Goal: Task Accomplishment & Management: Use online tool/utility

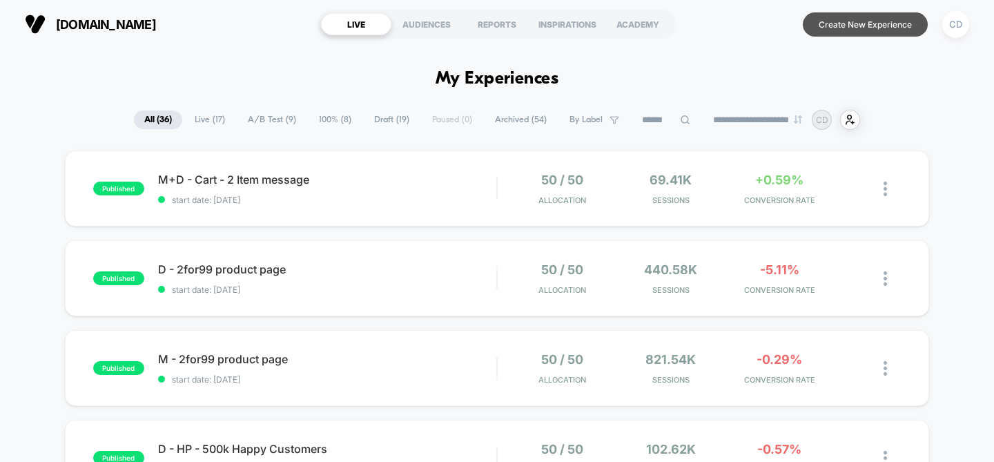
click at [878, 18] on button "Create New Experience" at bounding box center [865, 24] width 125 height 24
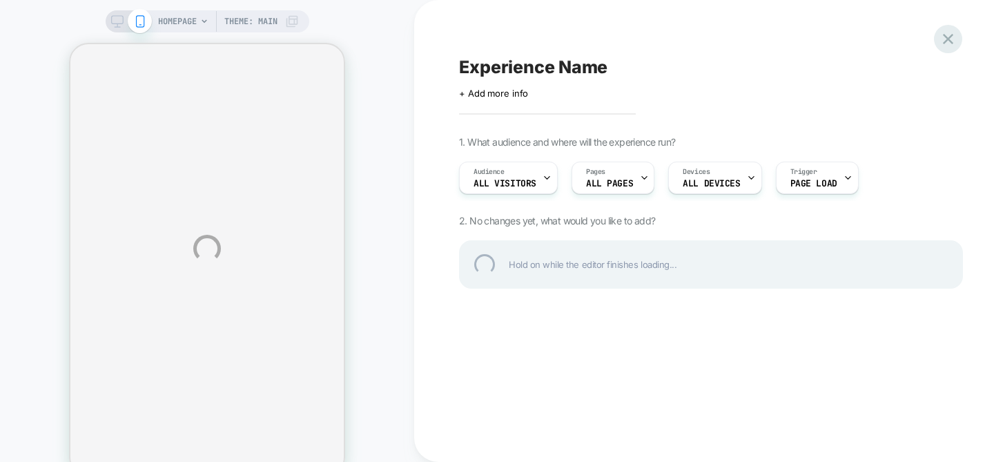
click at [952, 37] on div at bounding box center [948, 39] width 28 height 28
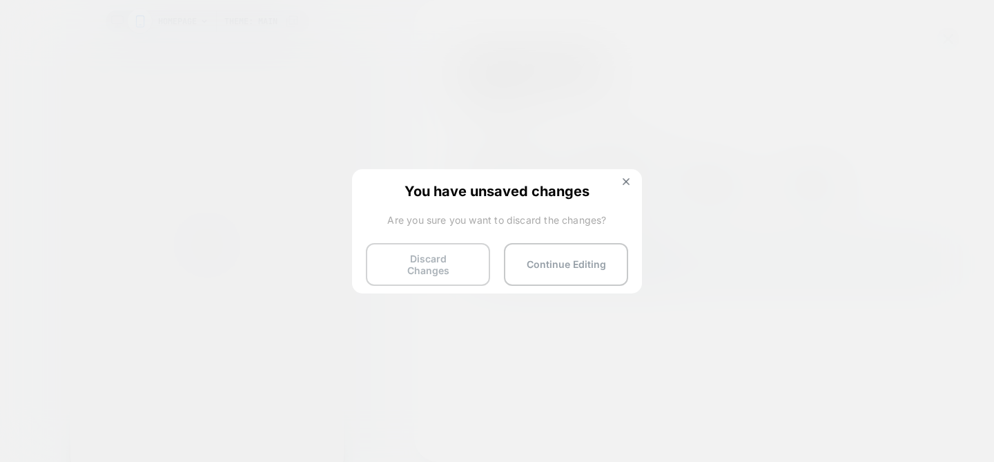
click at [463, 261] on button "Discard Changes" at bounding box center [428, 264] width 124 height 43
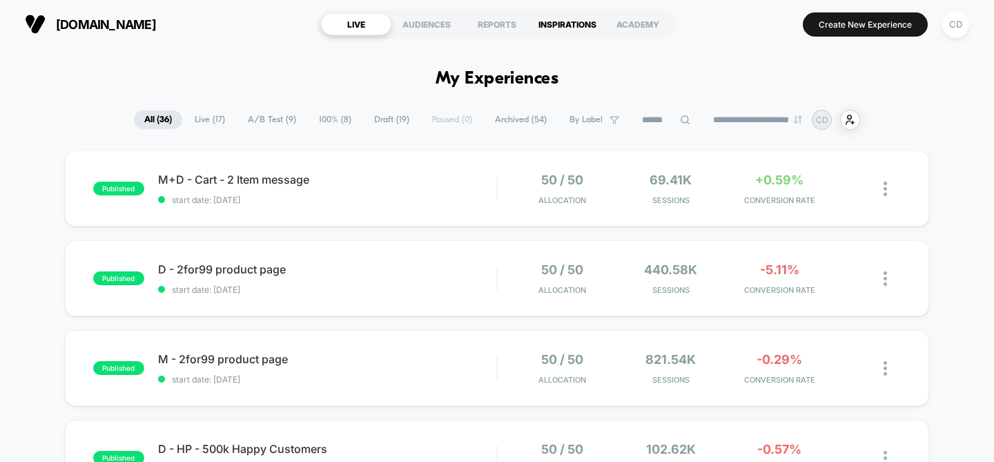
click at [548, 26] on div "INSPIRATIONS" at bounding box center [567, 24] width 70 height 22
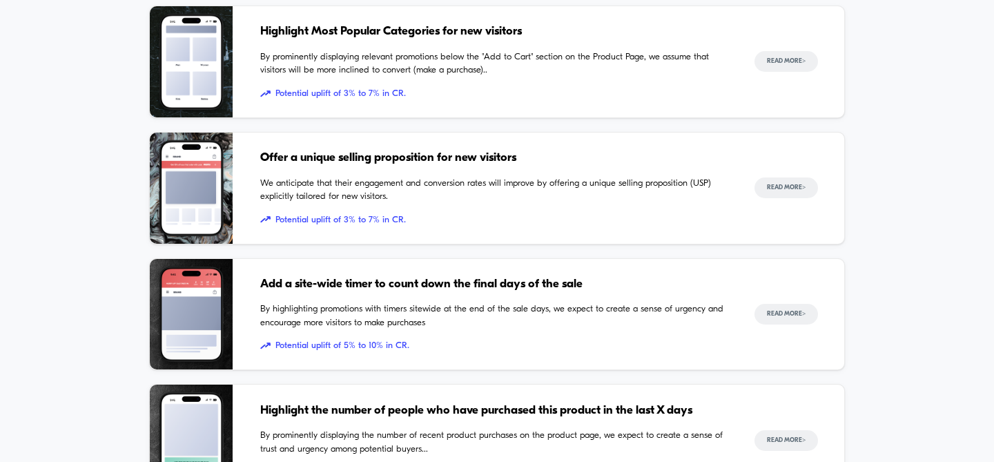
scroll to position [627, 0]
